Goal: Task Accomplishment & Management: Use online tool/utility

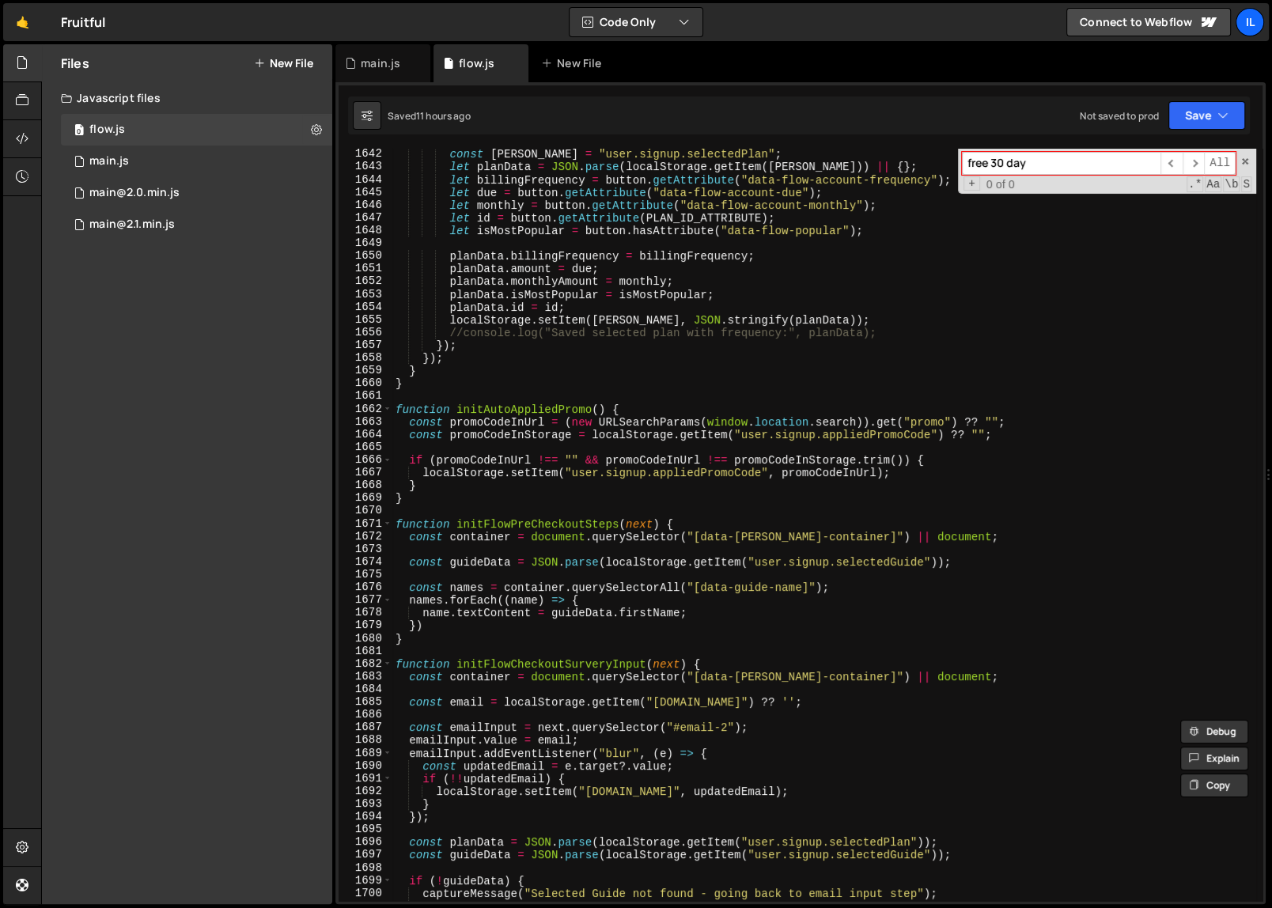
scroll to position [15902, 0]
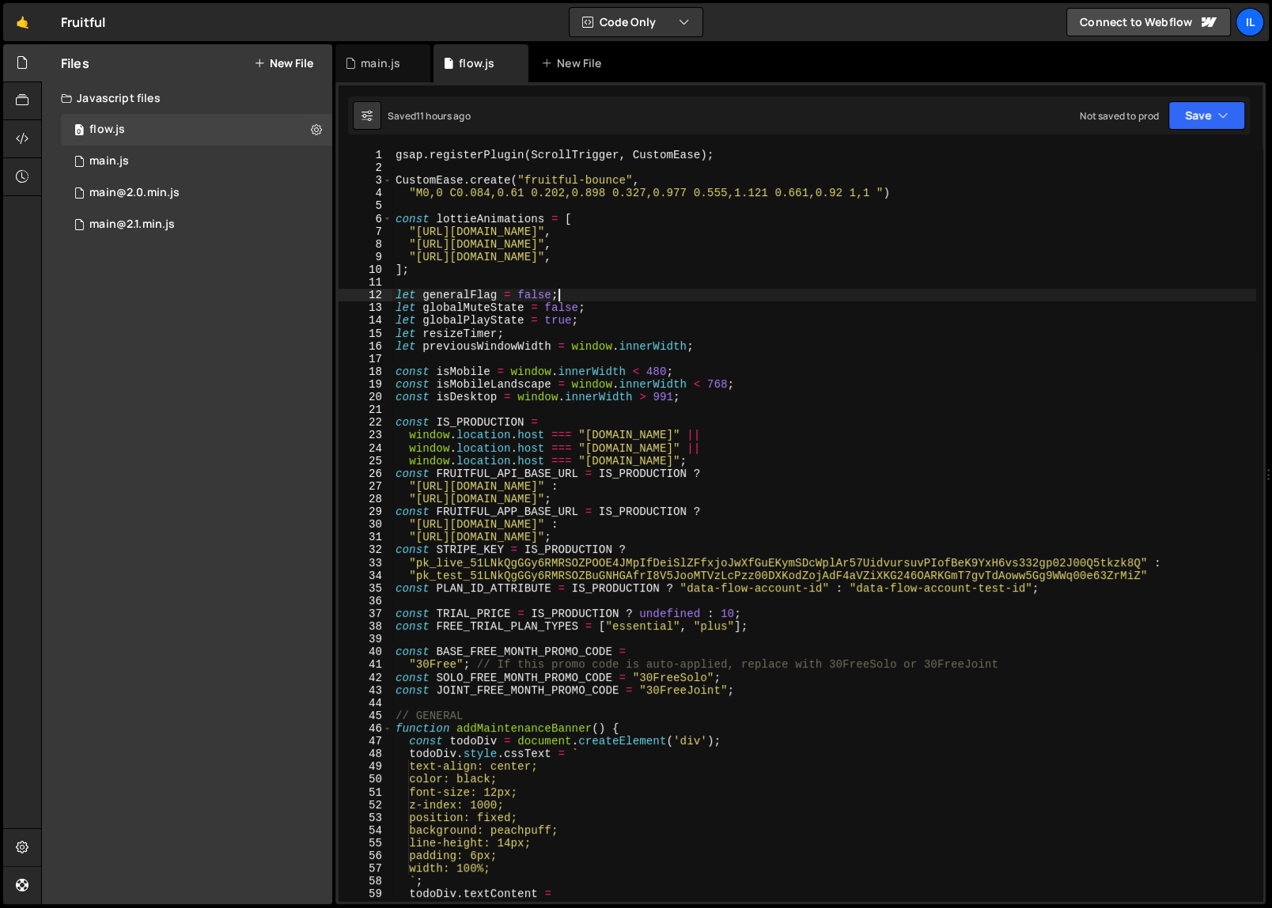
click at [760, 289] on div "gsap . registerPlugin ( ScrollTrigger , CustomEase ) ; CustomEase . create ( "f…" at bounding box center [824, 537] width 864 height 777
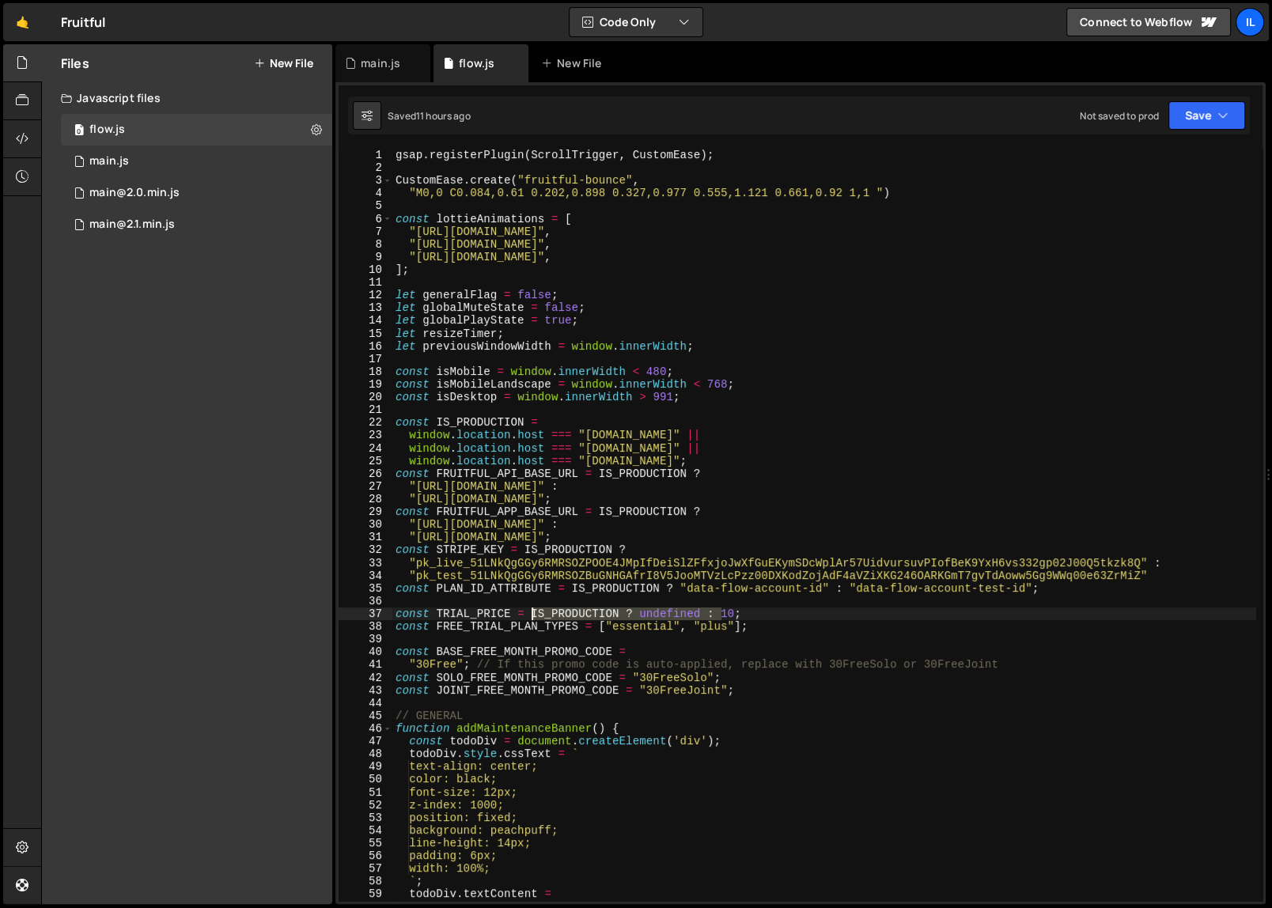
drag, startPoint x: 721, startPoint y: 612, endPoint x: 531, endPoint y: 616, distance: 189.8
click at [531, 616] on div "gsap . registerPlugin ( ScrollTrigger , CustomEase ) ; CustomEase . create ( "f…" at bounding box center [824, 537] width 864 height 777
click at [485, 612] on div "gsap . registerPlugin ( ScrollTrigger , CustomEase ) ; CustomEase . create ( "f…" at bounding box center [824, 537] width 864 height 777
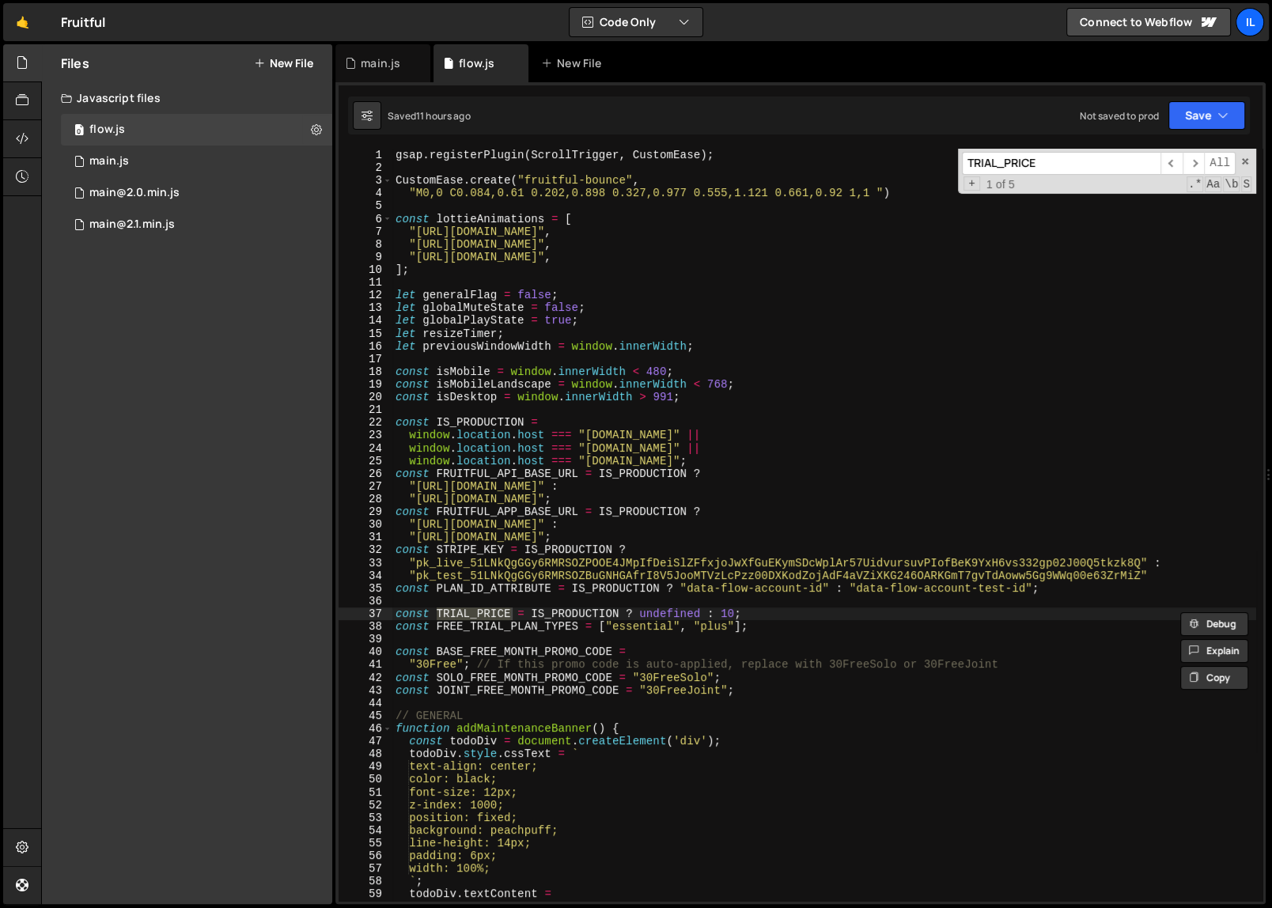
scroll to position [973, 0]
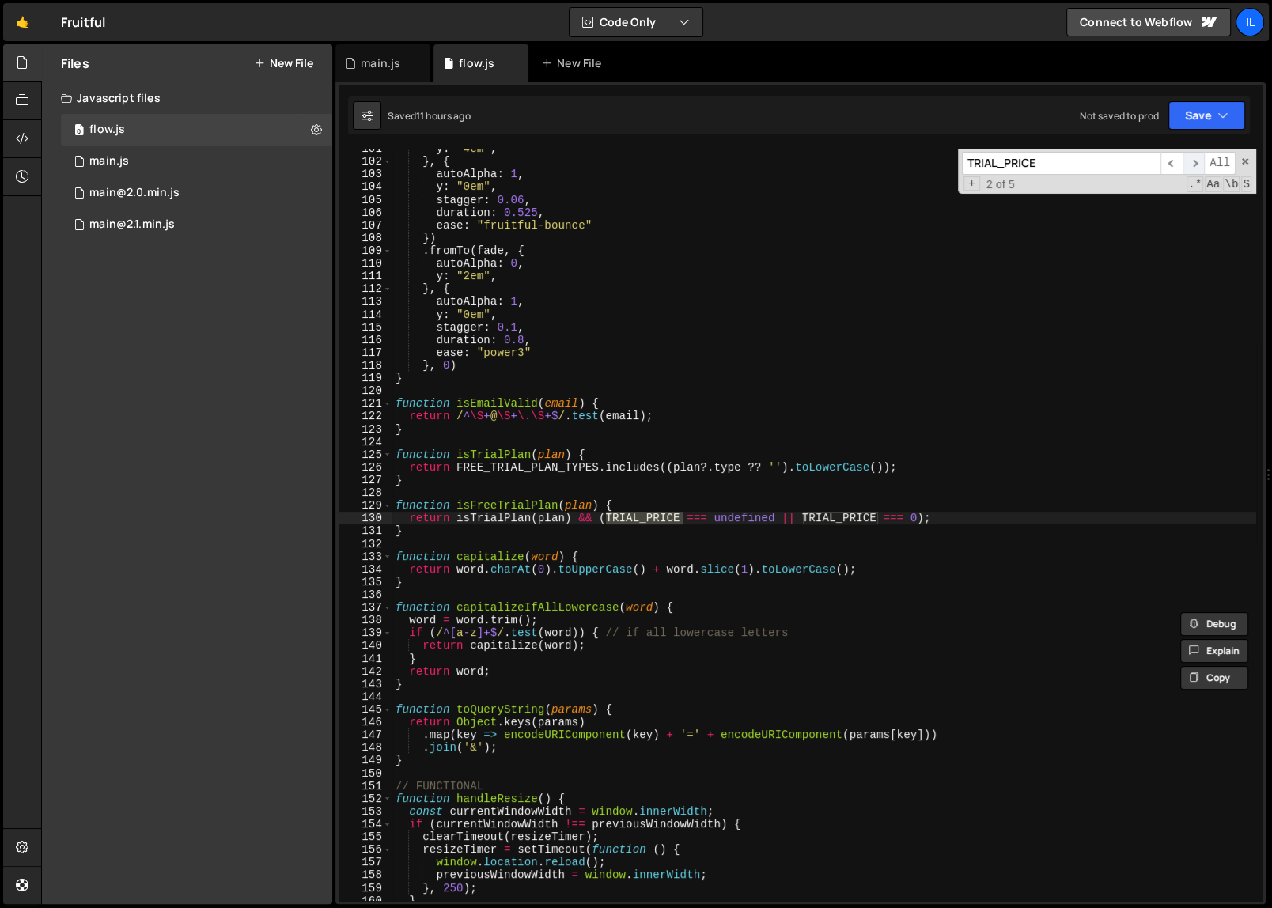
click at [1196, 164] on span "​" at bounding box center [1193, 163] width 22 height 23
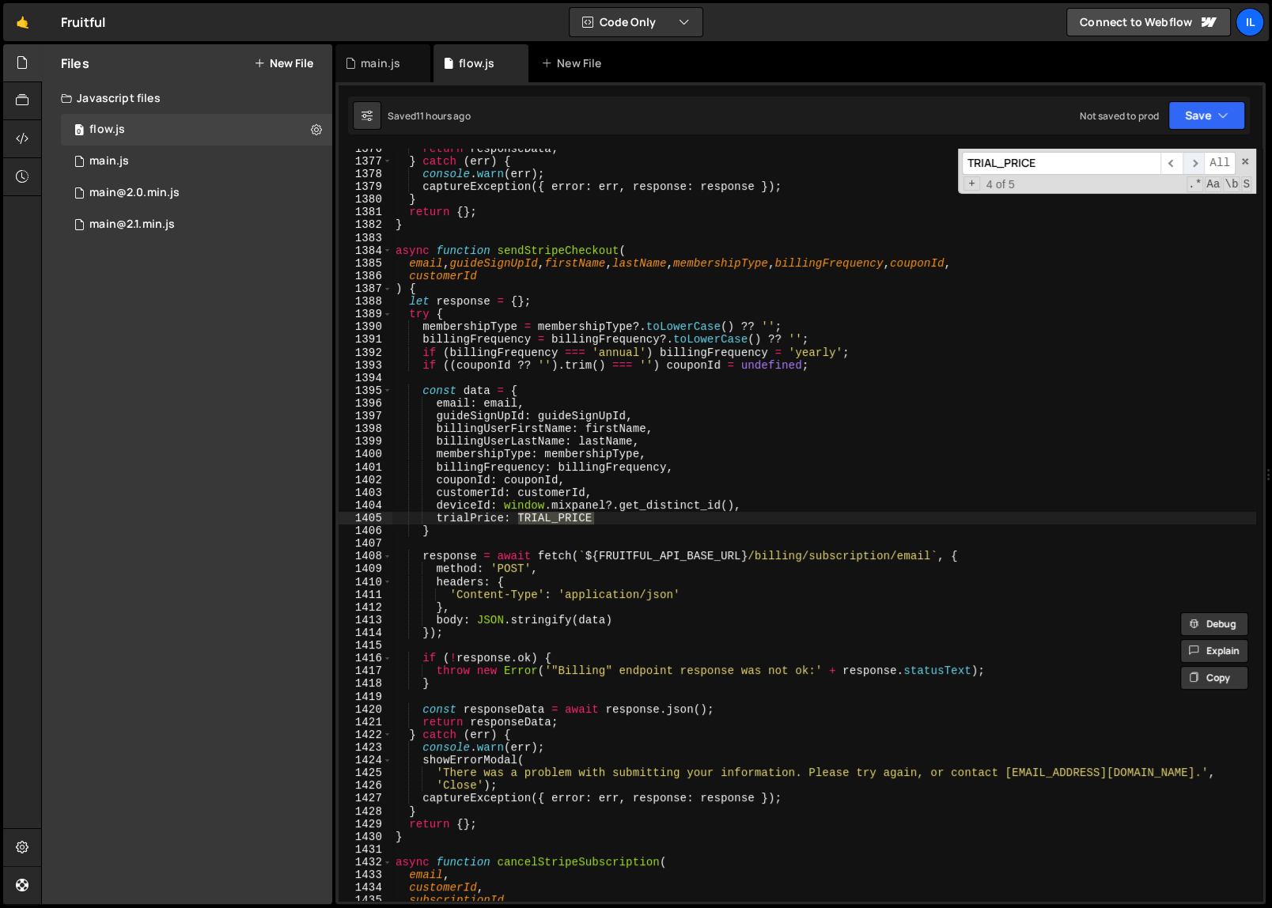
click at [1196, 164] on span "​" at bounding box center [1193, 163] width 22 height 23
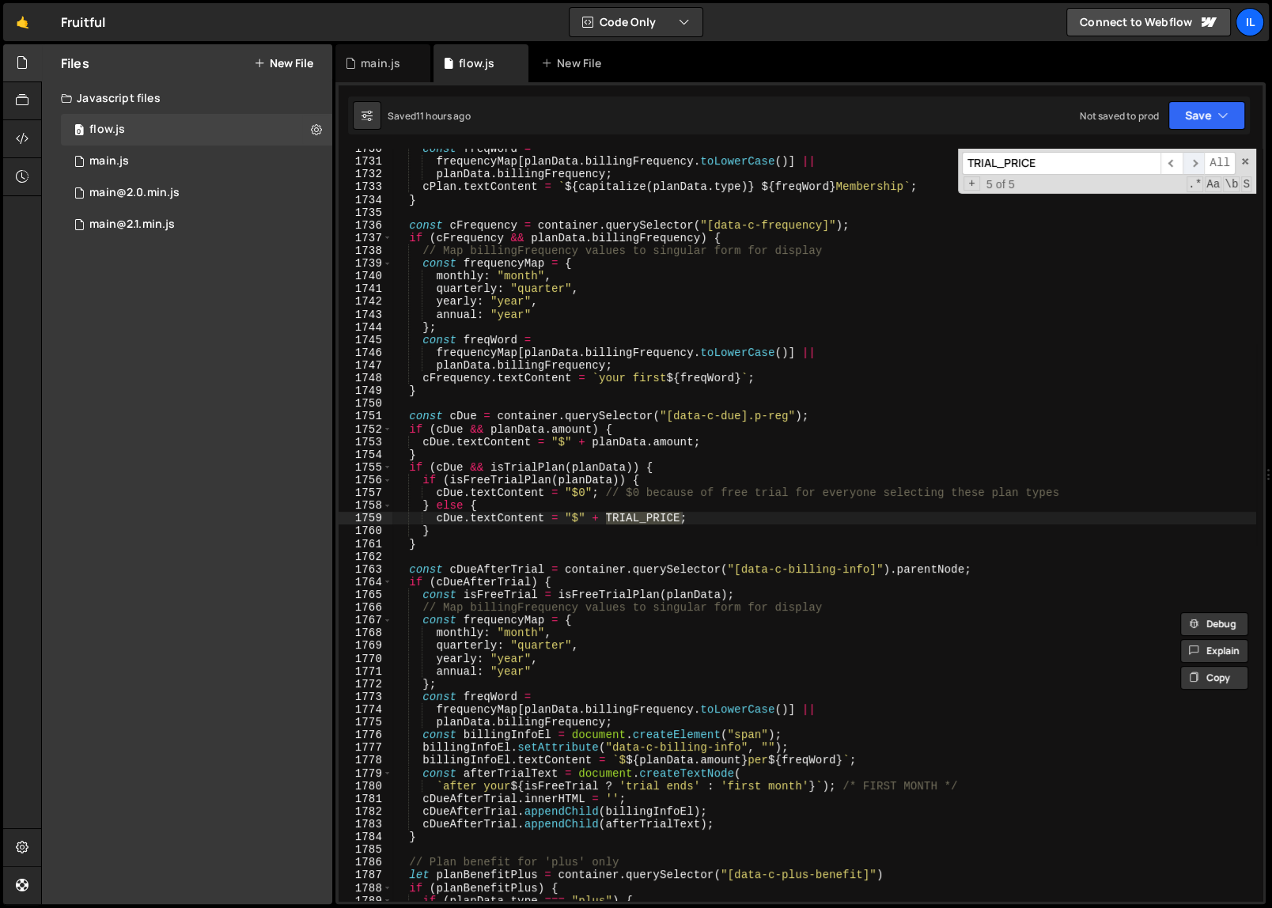
click at [1196, 164] on span "​" at bounding box center [1193, 163] width 22 height 23
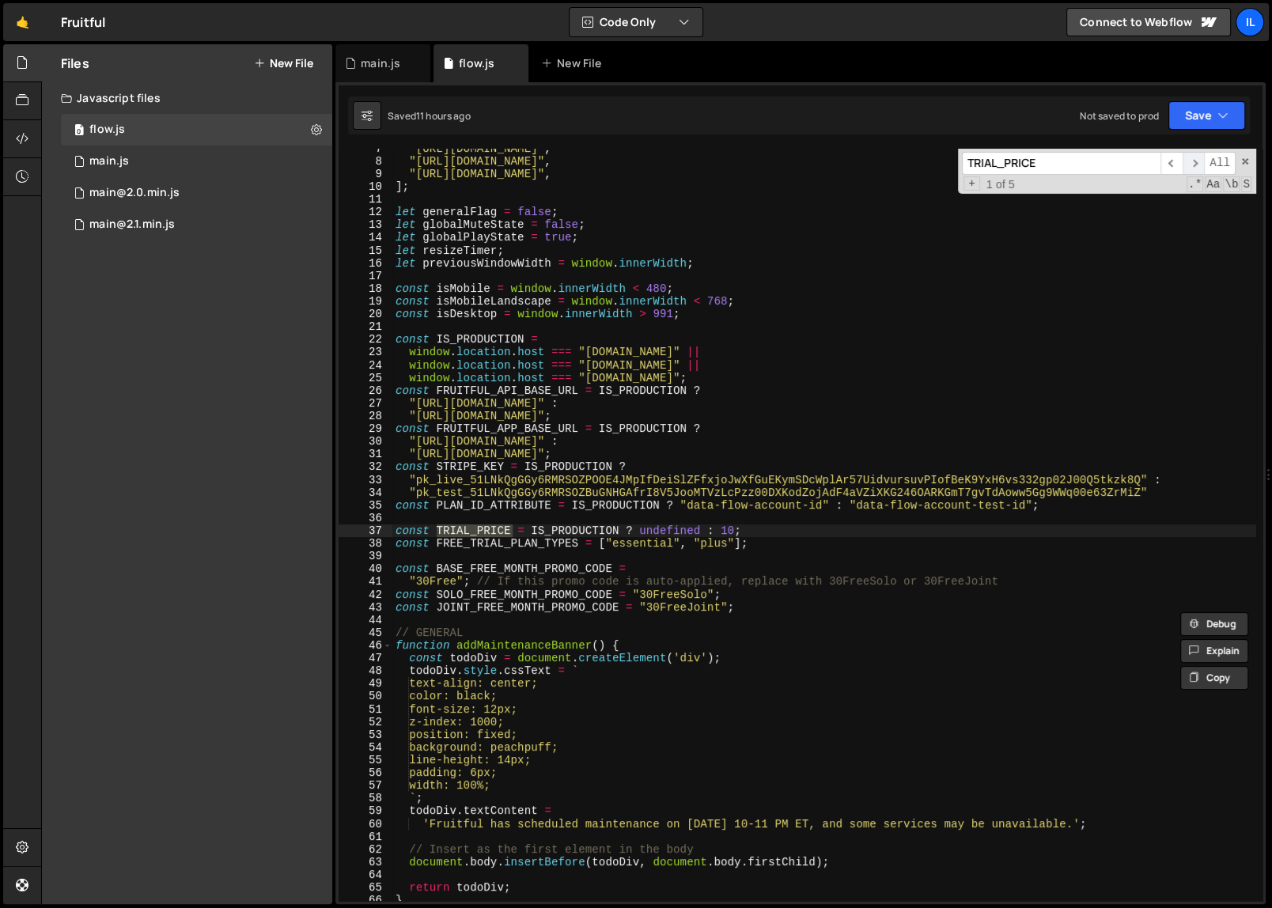
scroll to position [62, 0]
click at [655, 531] on div ""[URL][DOMAIN_NAME]" , "[URL][DOMAIN_NAME]" , "[URL][DOMAIN_NAME]" , ] ; let ge…" at bounding box center [824, 530] width 864 height 777
drag, startPoint x: 720, startPoint y: 530, endPoint x: 534, endPoint y: 526, distance: 186.7
click at [534, 526] on div ""[URL][DOMAIN_NAME]" , "[URL][DOMAIN_NAME]" , "[URL][DOMAIN_NAME]" , ] ; let ge…" at bounding box center [824, 530] width 864 height 777
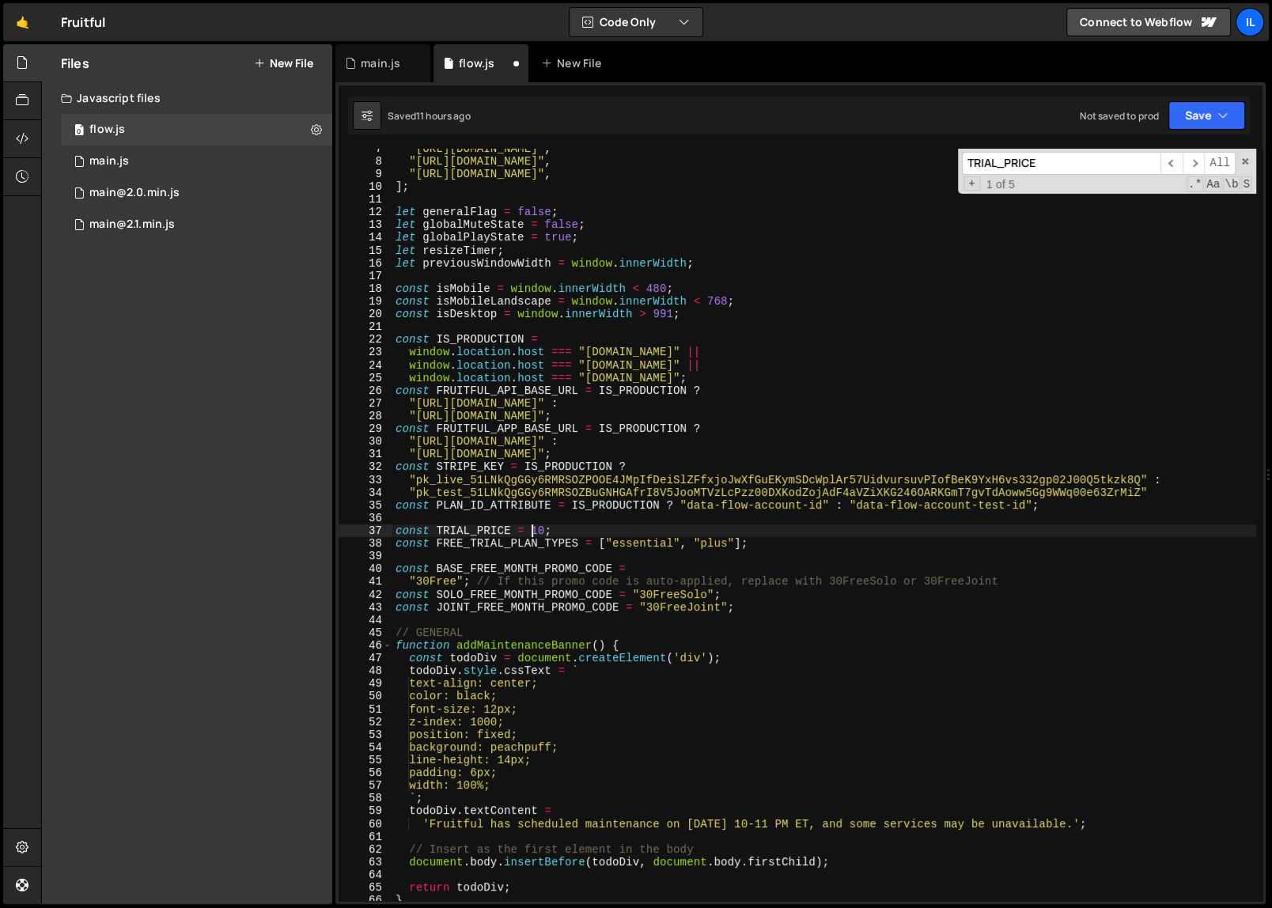
click at [580, 525] on div ""[URL][DOMAIN_NAME]" , "[URL][DOMAIN_NAME]" , "[URL][DOMAIN_NAME]" , ] ; let ge…" at bounding box center [824, 530] width 864 height 777
click at [784, 688] on div ""[URL][DOMAIN_NAME]" , "[URL][DOMAIN_NAME]" , "[URL][DOMAIN_NAME]" , ] ; let ge…" at bounding box center [824, 530] width 864 height 777
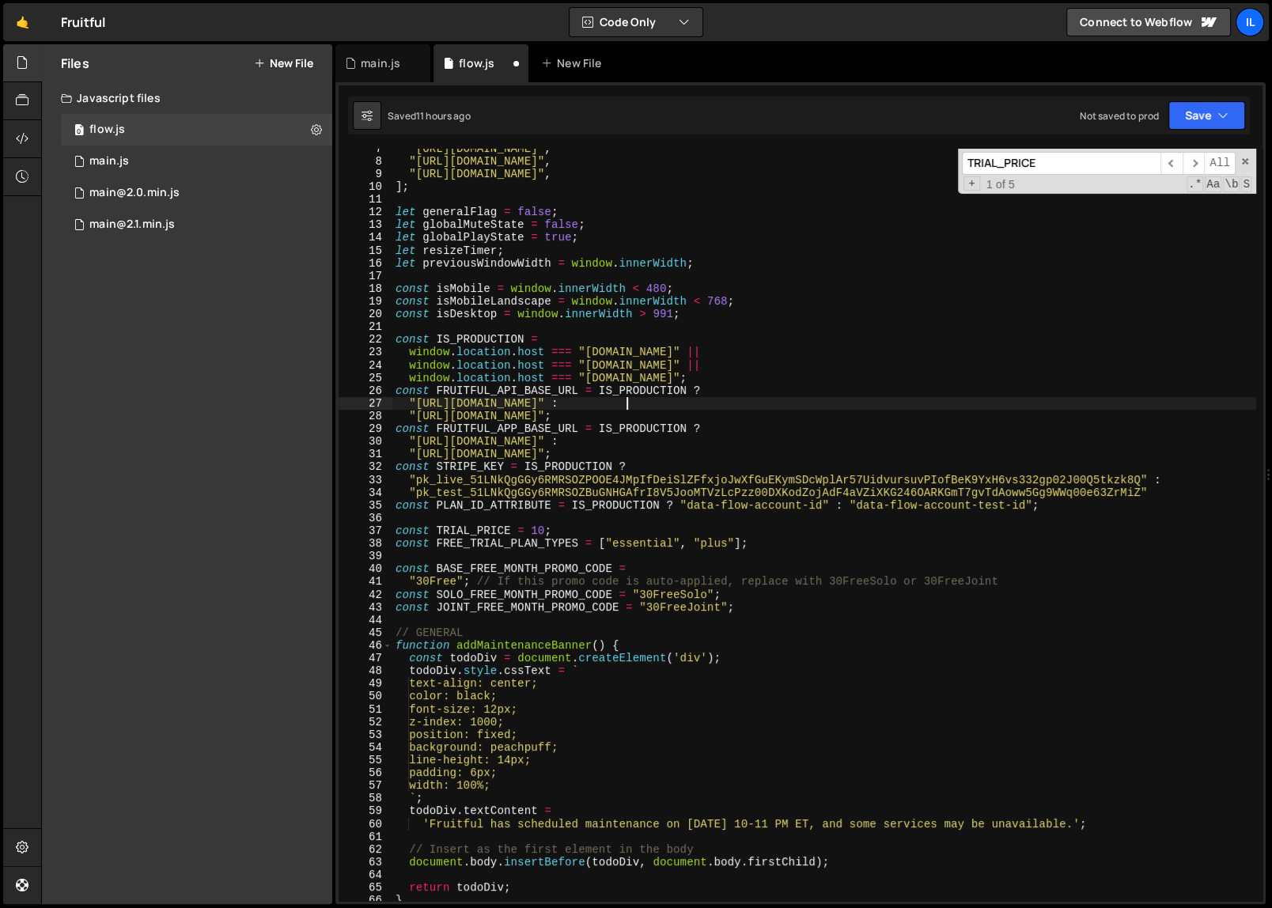
click at [799, 406] on div ""[URL][DOMAIN_NAME]" , "[URL][DOMAIN_NAME]" , "[URL][DOMAIN_NAME]" , ] ; let ge…" at bounding box center [824, 530] width 864 height 777
type textarea ""[URL][DOMAIN_NAME]" :"
click at [1208, 121] on button "Save" at bounding box center [1206, 115] width 77 height 28
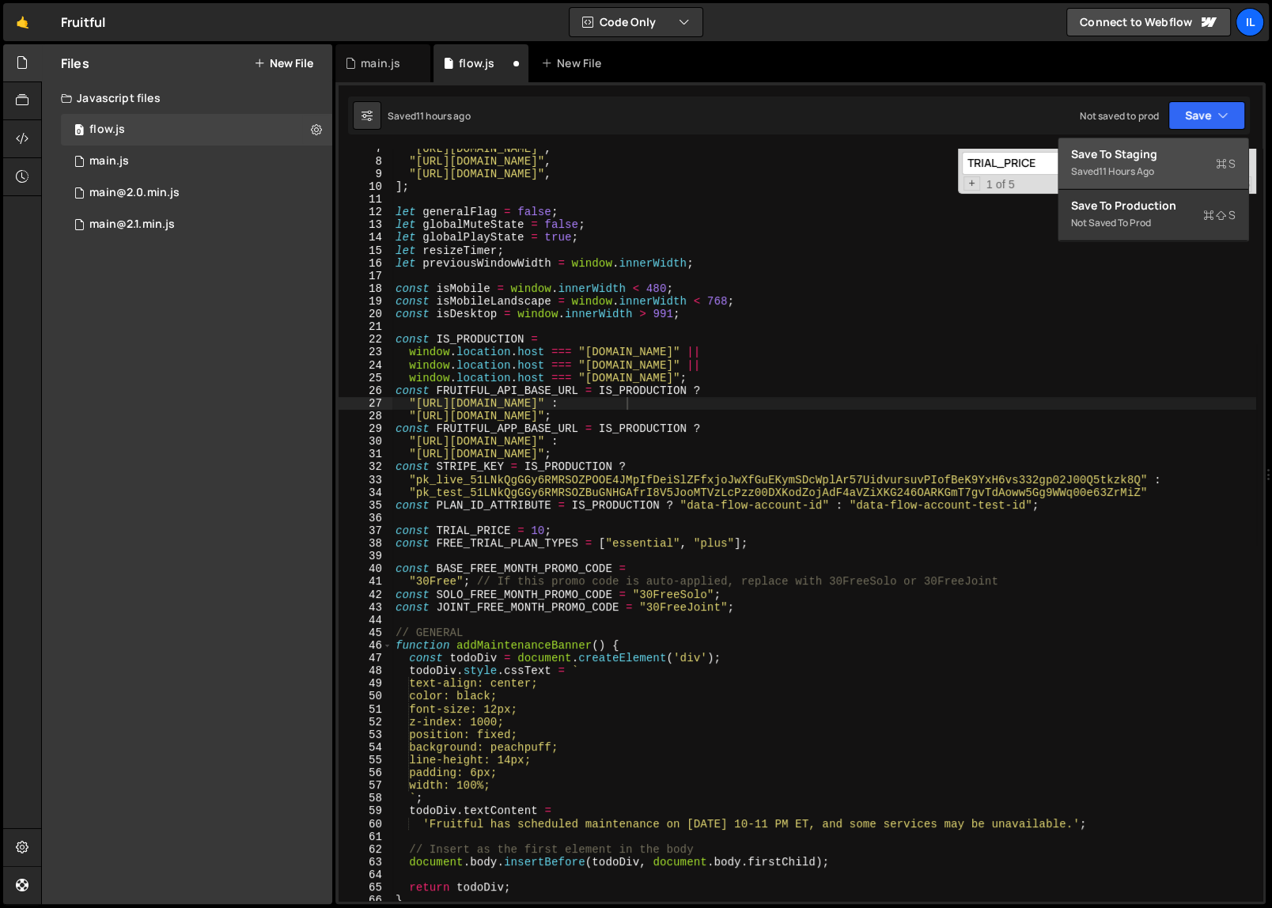
click at [1166, 157] on div "Save to Staging S" at bounding box center [1153, 154] width 164 height 16
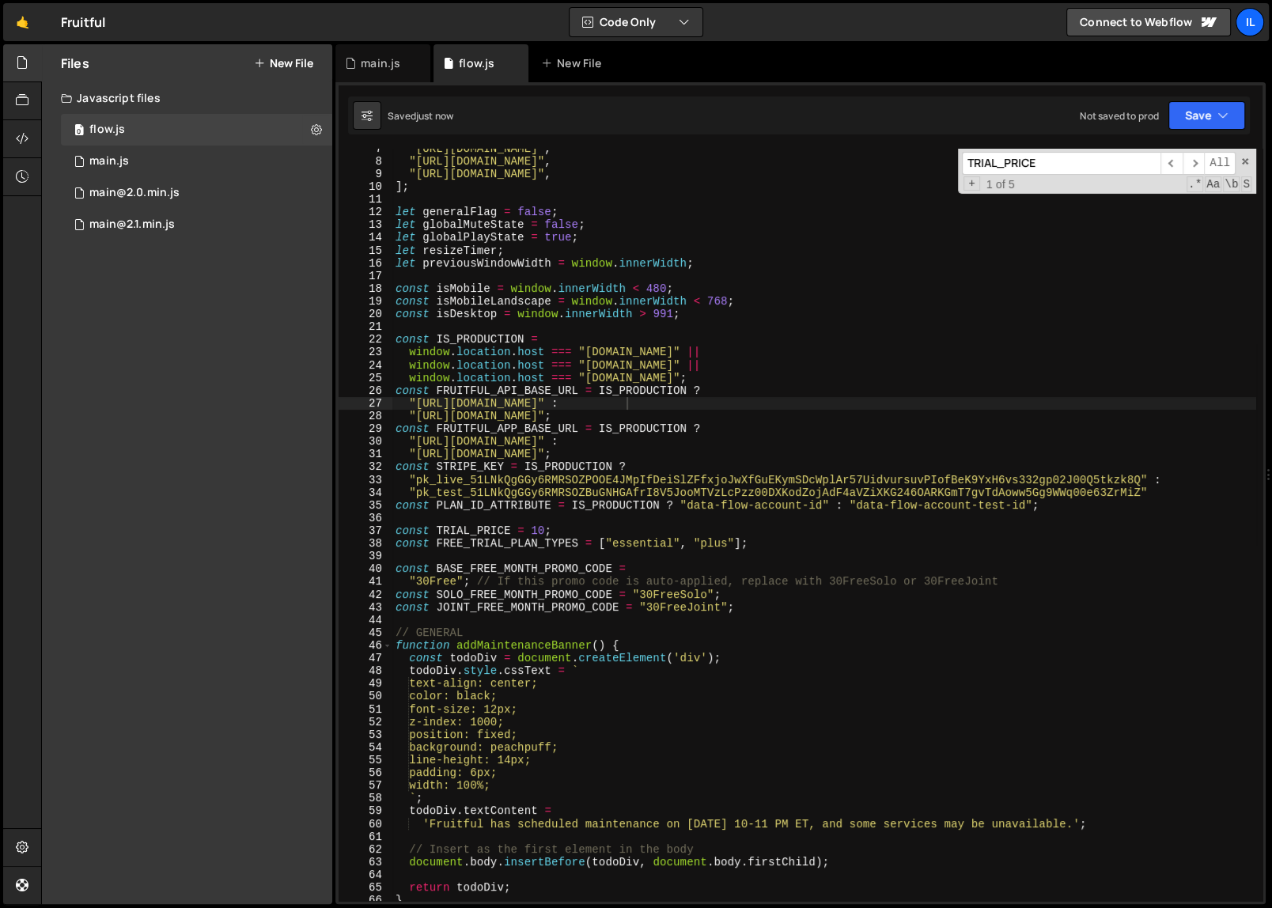
click at [942, 63] on div "main.js flow.js New File" at bounding box center [800, 63] width 930 height 38
click at [115, 513] on div "Files New File Javascript files 0 flow.js 0 0 main.js 0 0 main@2.0.min.js 0 0" at bounding box center [187, 474] width 290 height 860
